Goal: Information Seeking & Learning: Find specific page/section

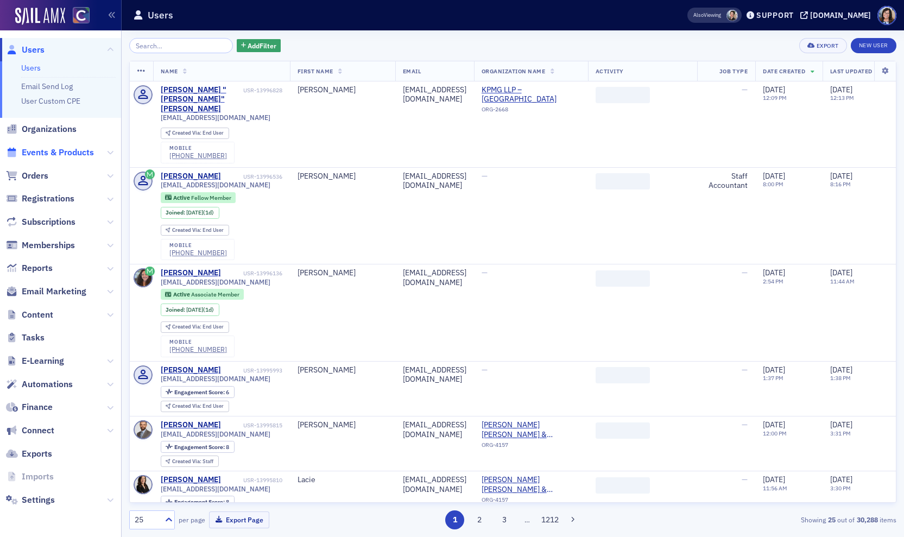
click at [70, 154] on span "Events & Products" at bounding box center [58, 153] width 72 height 12
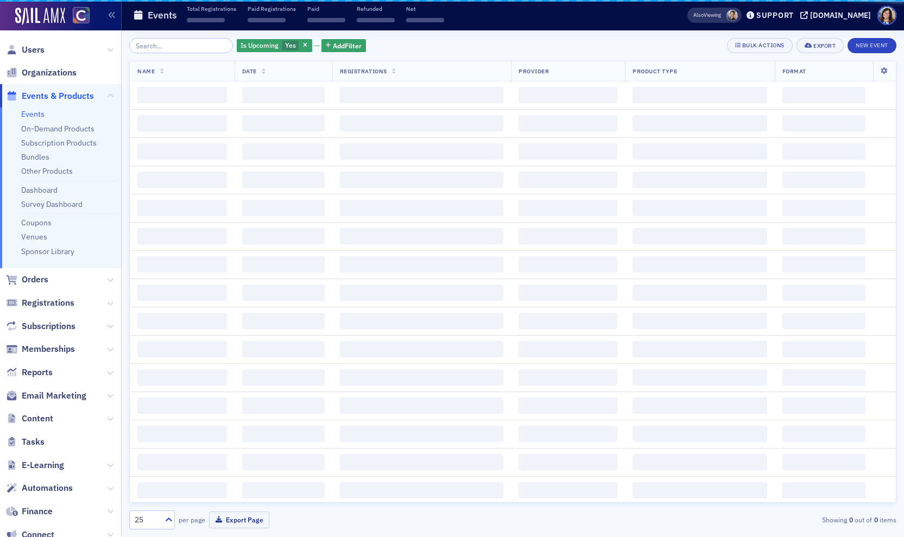
click at [181, 46] on input "search" at bounding box center [181, 45] width 104 height 15
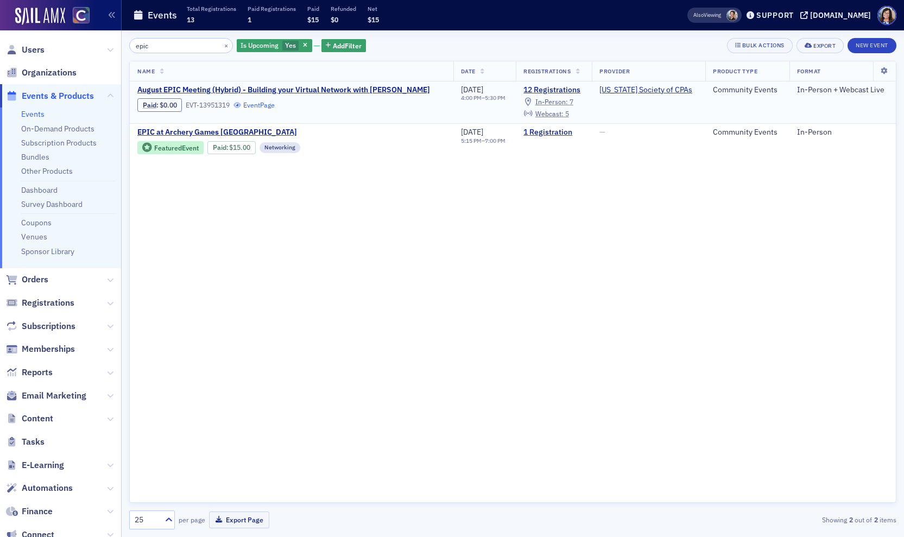
type input "epic"
click at [258, 106] on link "Event Page" at bounding box center [254, 105] width 41 height 8
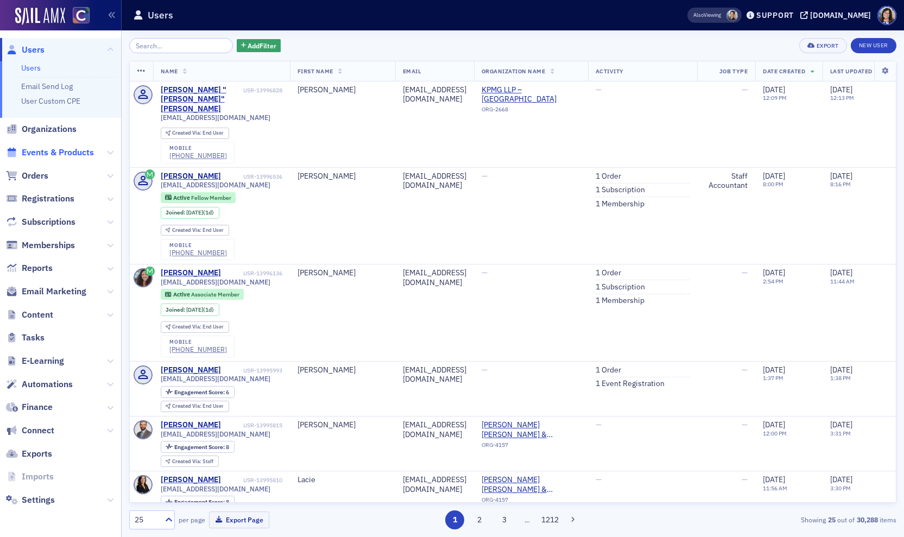
click at [59, 150] on span "Events & Products" at bounding box center [58, 153] width 72 height 12
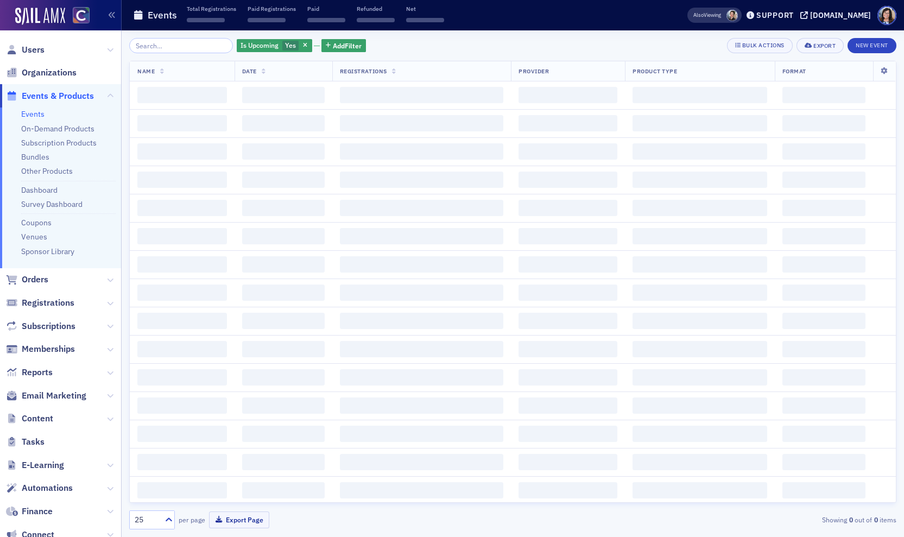
click at [157, 47] on input "search" at bounding box center [181, 45] width 104 height 15
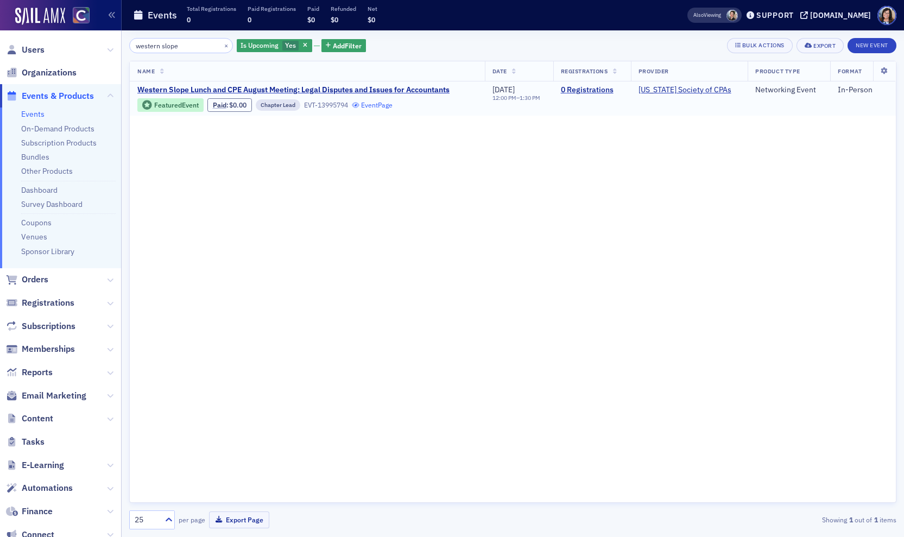
type input "western slope"
click at [388, 105] on link "Event Page" at bounding box center [372, 105] width 41 height 8
drag, startPoint x: 177, startPoint y: 45, endPoint x: 120, endPoint y: 44, distance: 57.0
click at [120, 44] on div "Users Organizations Events & Products Events On-Demand Products Subscription Pr…" at bounding box center [452, 268] width 904 height 537
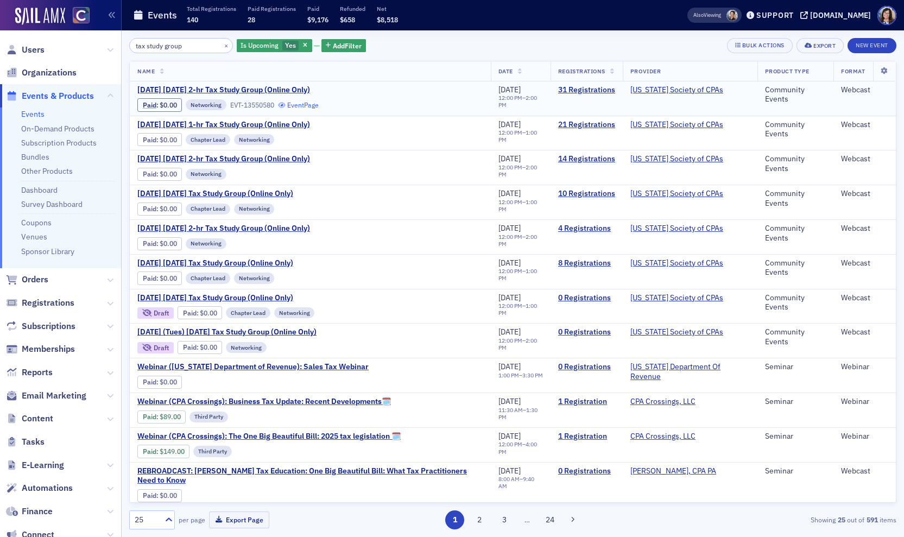
type input "tax study group"
click at [314, 107] on link "Event Page" at bounding box center [298, 105] width 41 height 8
click at [355, 141] on link "Event Page" at bounding box center [346, 140] width 41 height 8
click at [310, 175] on link "Event Page" at bounding box center [298, 174] width 41 height 8
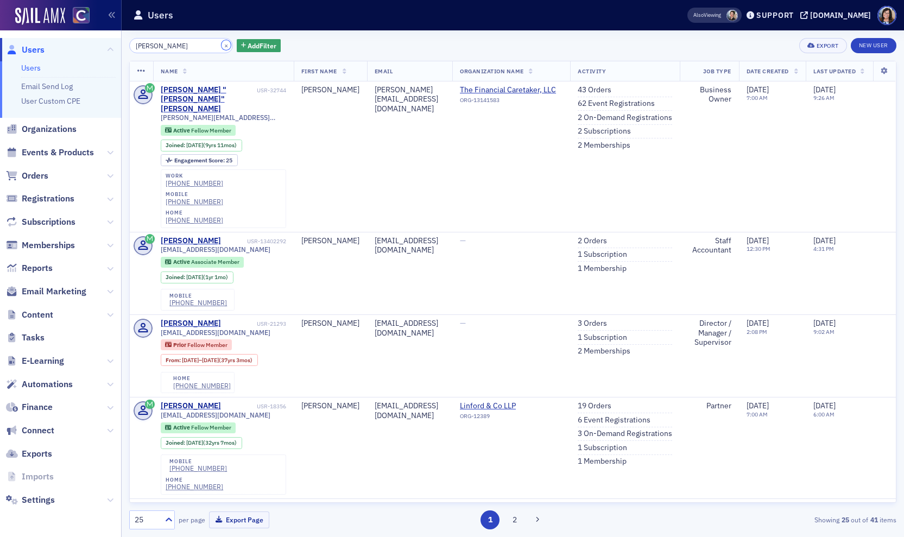
drag, startPoint x: 213, startPoint y: 45, endPoint x: 189, endPoint y: 56, distance: 26.7
click at [222, 45] on button "×" at bounding box center [227, 45] width 10 height 10
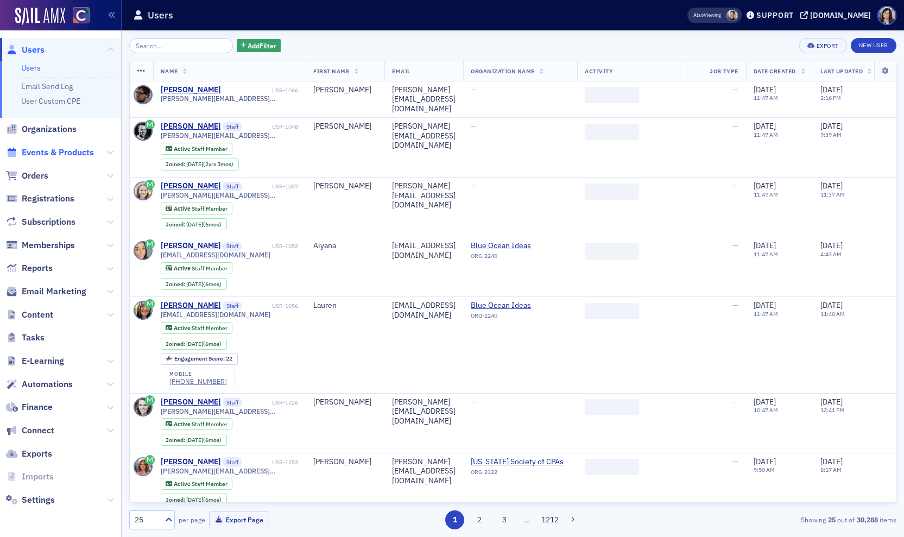
click at [75, 150] on span "Events & Products" at bounding box center [58, 153] width 72 height 12
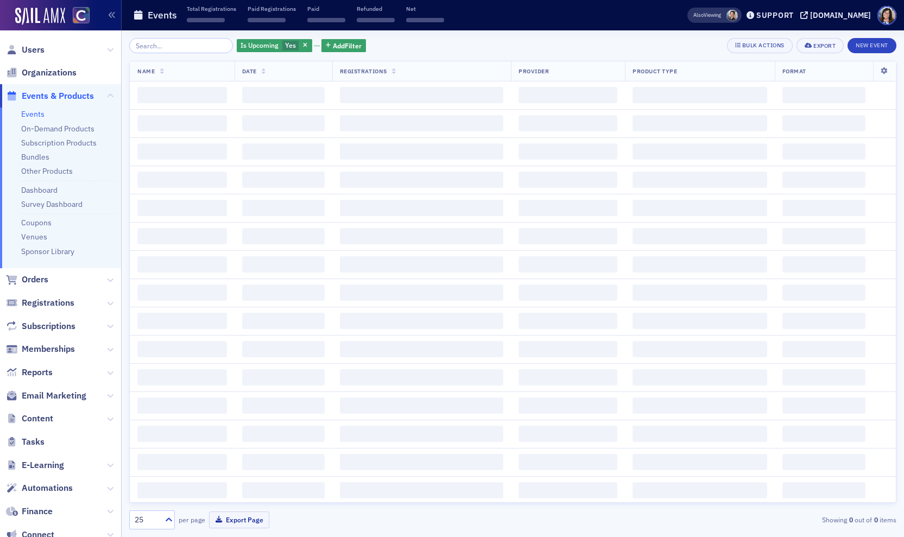
click at [172, 47] on input "search" at bounding box center [181, 45] width 104 height 15
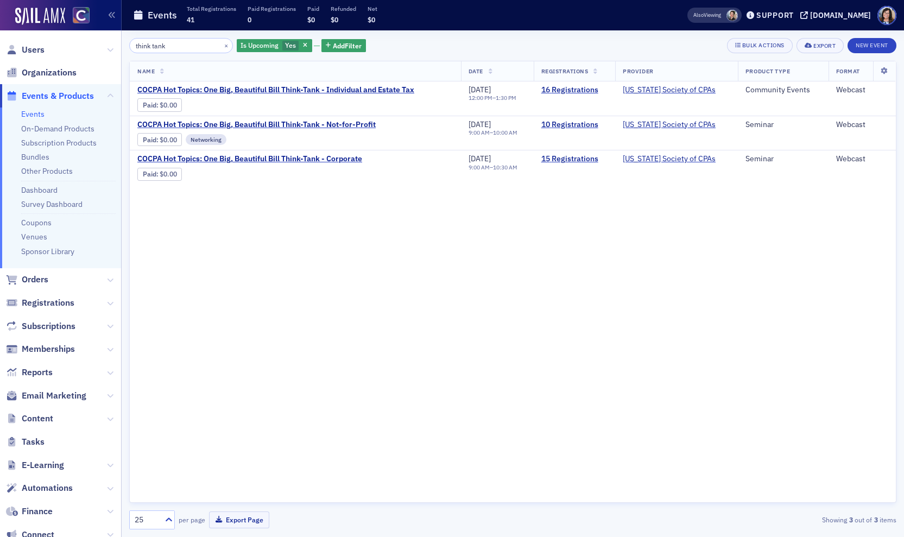
type input "think tank"
